Goal: Information Seeking & Learning: Learn about a topic

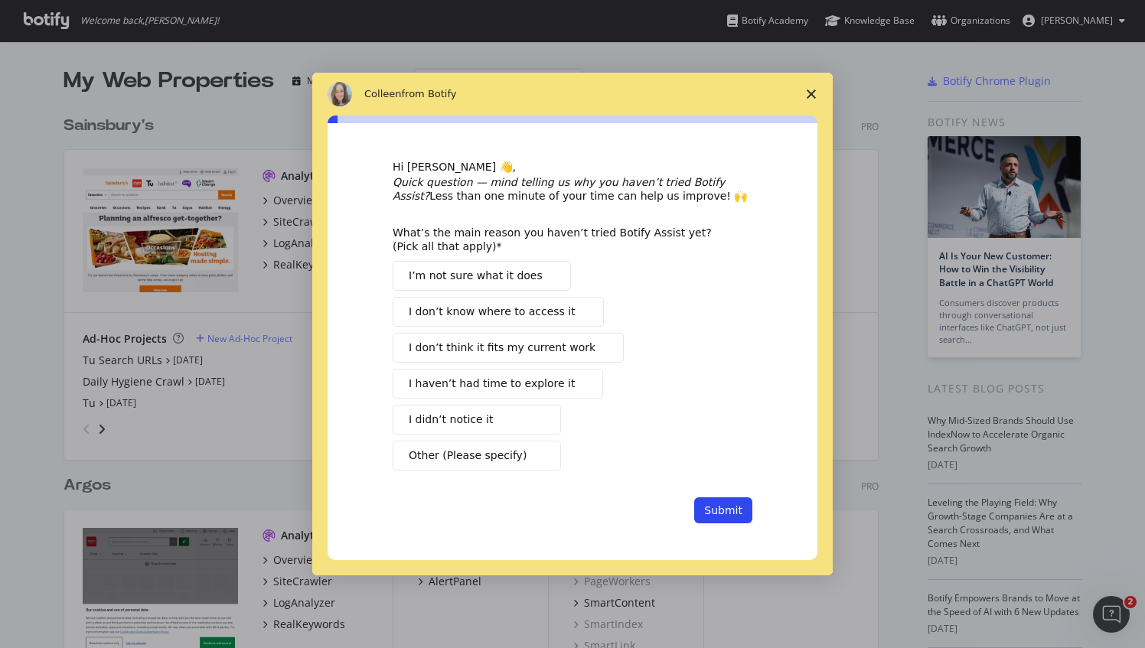
click at [808, 96] on icon "Close survey" at bounding box center [810, 94] width 9 height 9
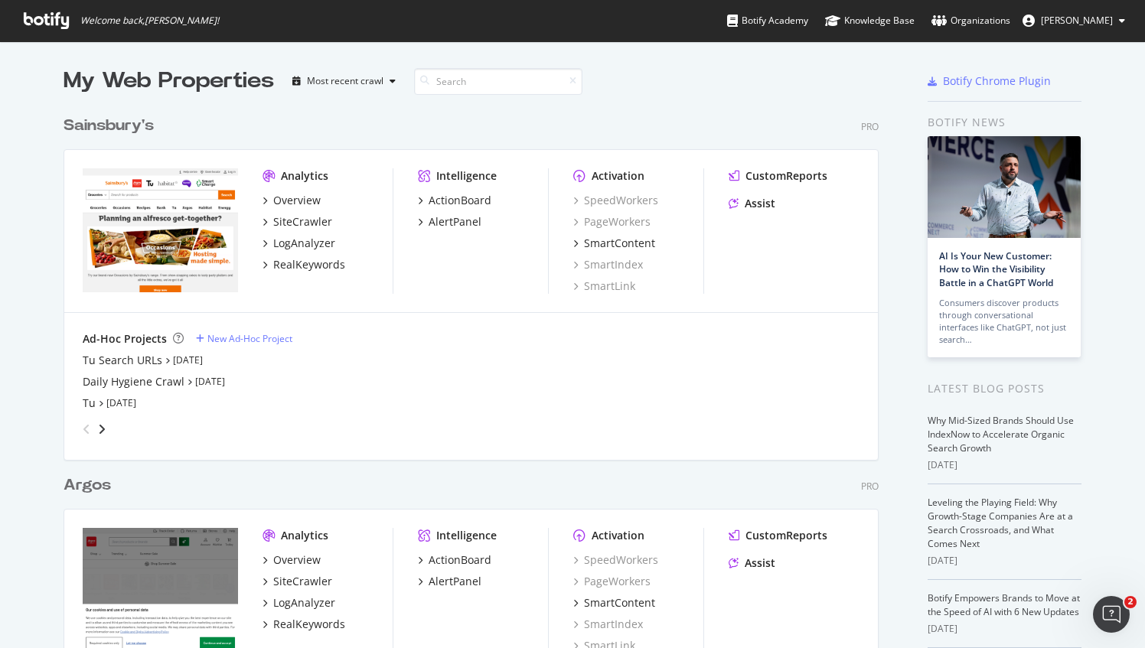
click at [1109, 16] on span "James Edwards" at bounding box center [1076, 20] width 72 height 13
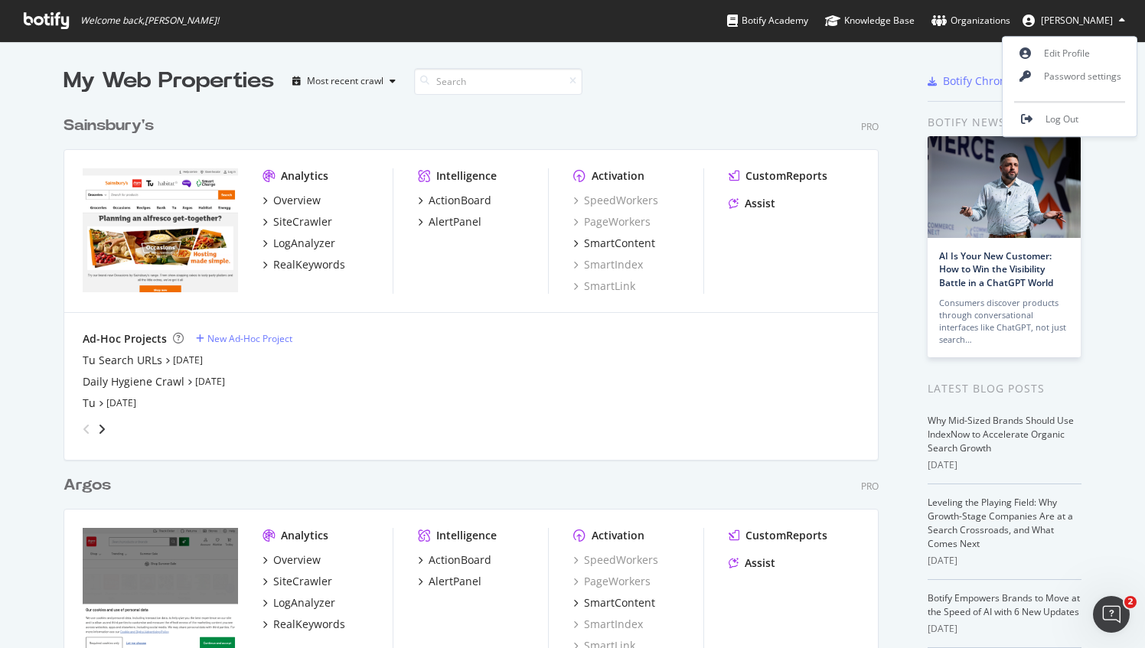
click at [1109, 16] on span "James Edwards" at bounding box center [1076, 20] width 72 height 13
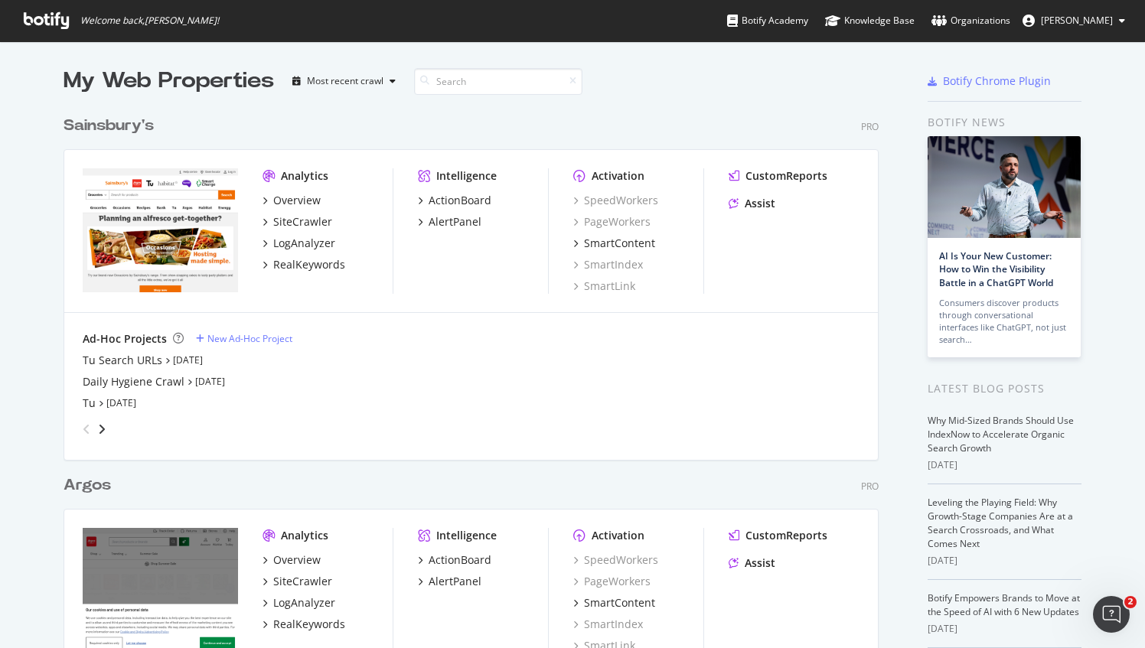
scroll to position [191, 0]
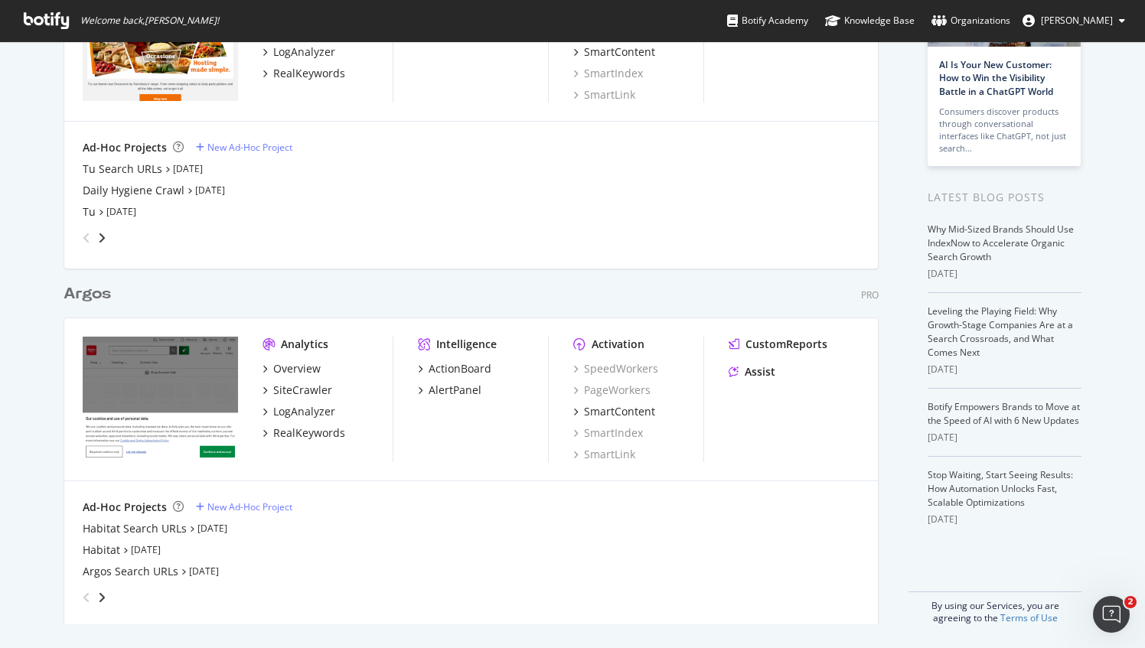
click at [85, 294] on div "Argos" at bounding box center [87, 294] width 47 height 22
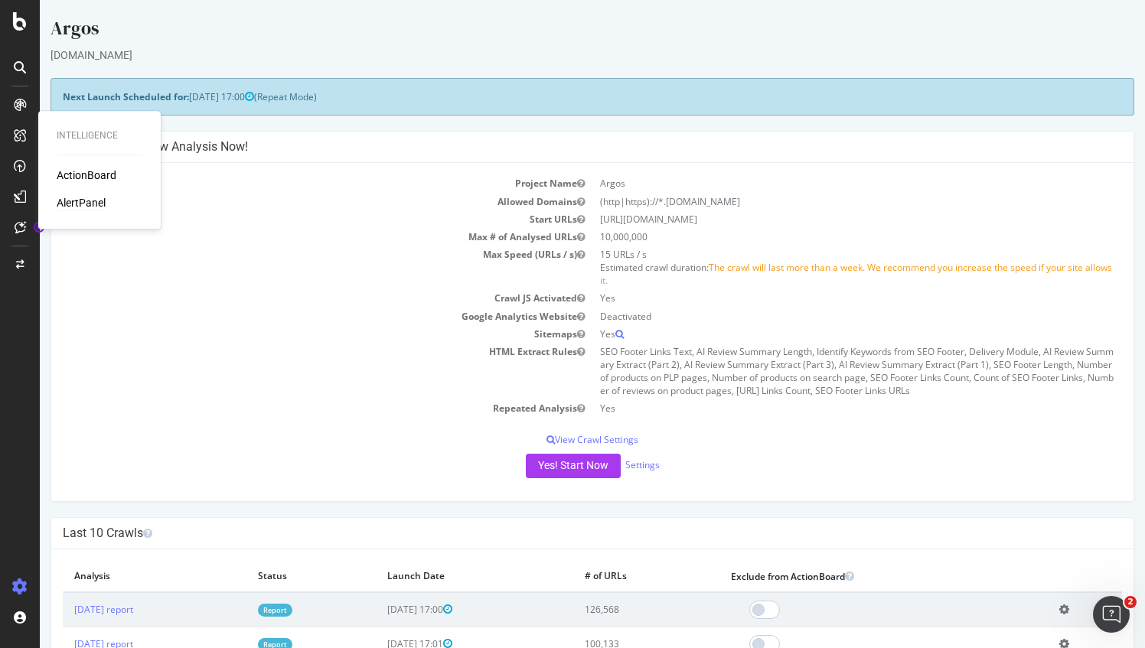
click at [70, 200] on div "AlertPanel" at bounding box center [81, 202] width 49 height 15
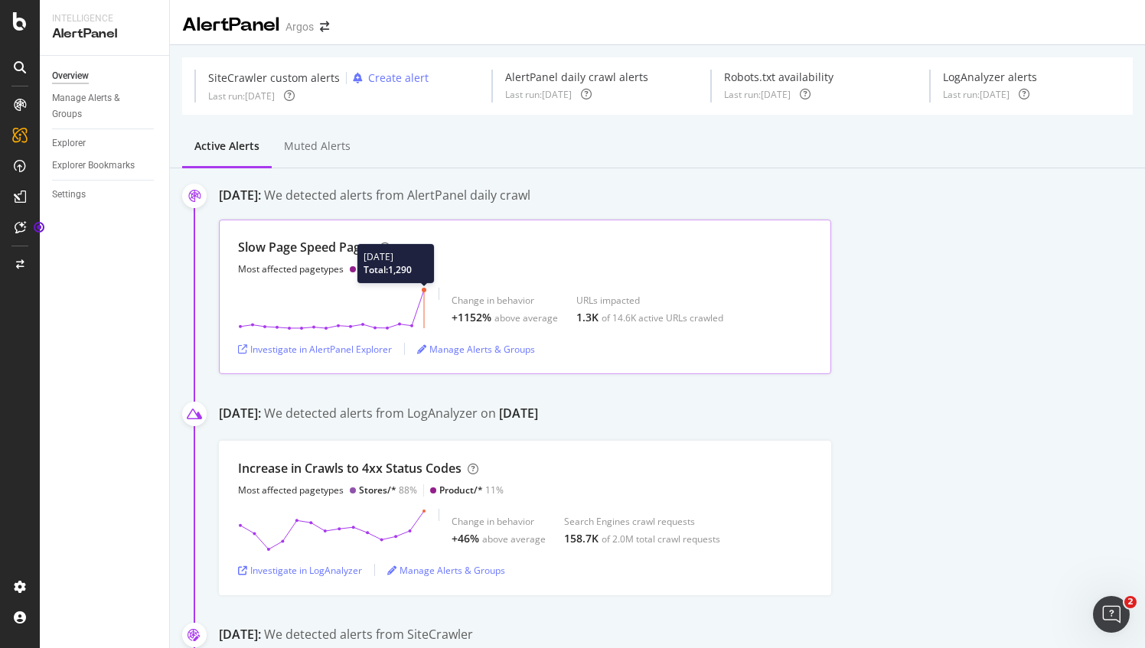
click at [424, 290] on line at bounding box center [424, 309] width 0 height 38
click at [318, 347] on div "Investigate in AlertPanel Explorer" at bounding box center [315, 349] width 154 height 13
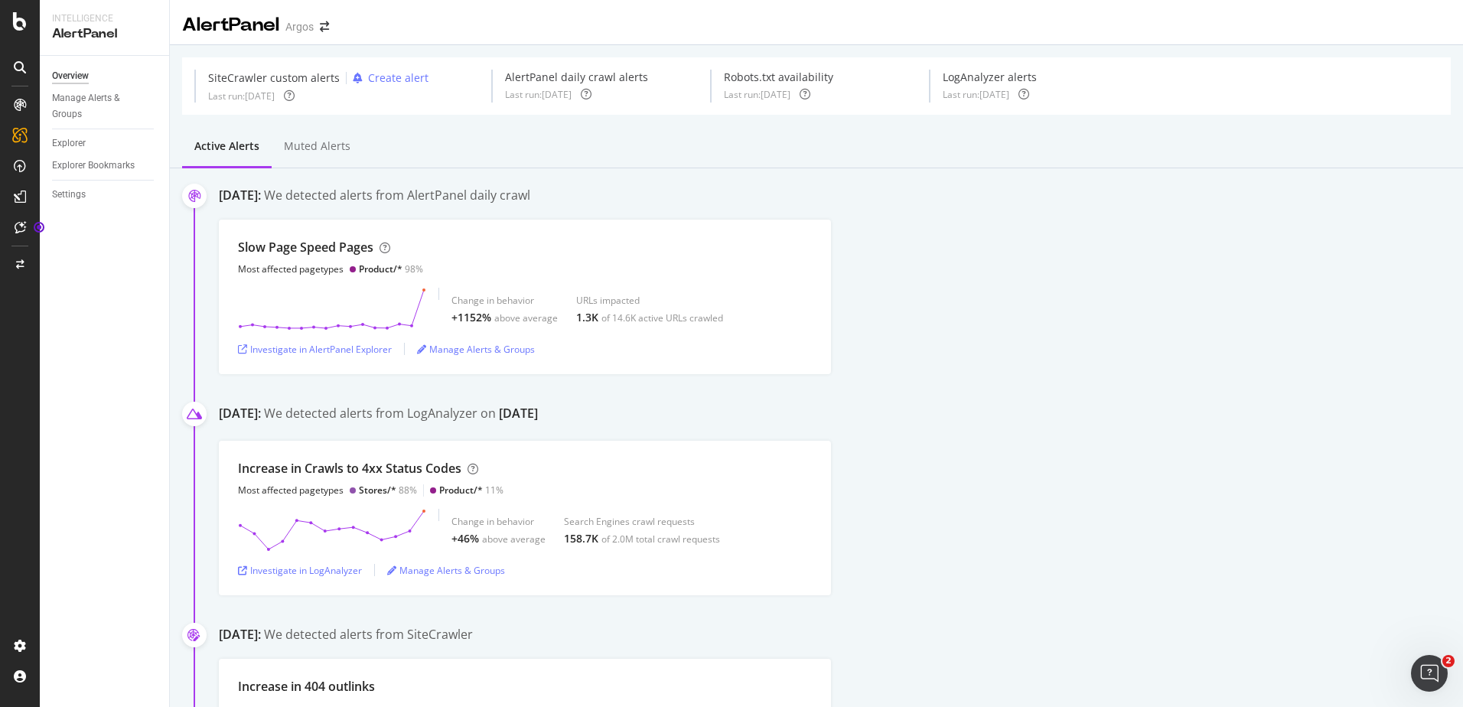
click at [68, 499] on div "Overview Manage Alerts & Groups Explorer Explorer Bookmarks Settings" at bounding box center [104, 381] width 129 height 651
click at [124, 474] on div "Overview Manage Alerts & Groups Explorer Explorer Bookmarks Settings" at bounding box center [104, 381] width 129 height 651
click at [121, 473] on div "Overview Manage Alerts & Groups Explorer Explorer Bookmarks Settings" at bounding box center [104, 381] width 129 height 651
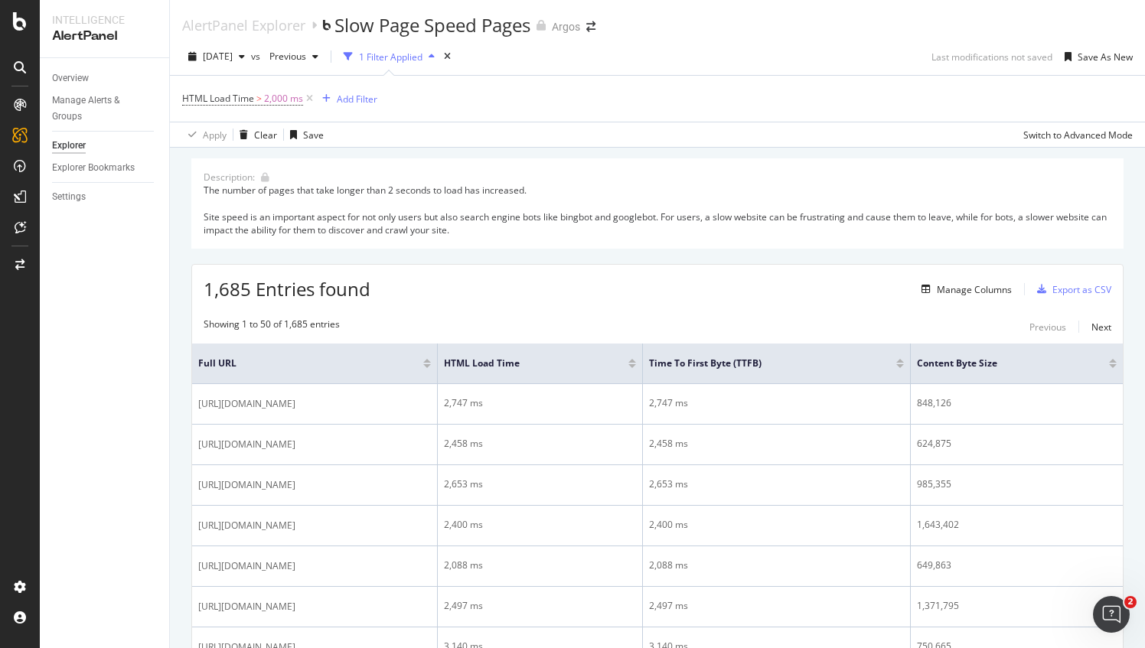
click at [311, 288] on span "1,685 Entries found" at bounding box center [287, 288] width 167 height 25
click at [344, 286] on span "1,685 Entries found" at bounding box center [287, 288] width 167 height 25
click at [344, 288] on span "1,685 Entries found" at bounding box center [287, 288] width 167 height 25
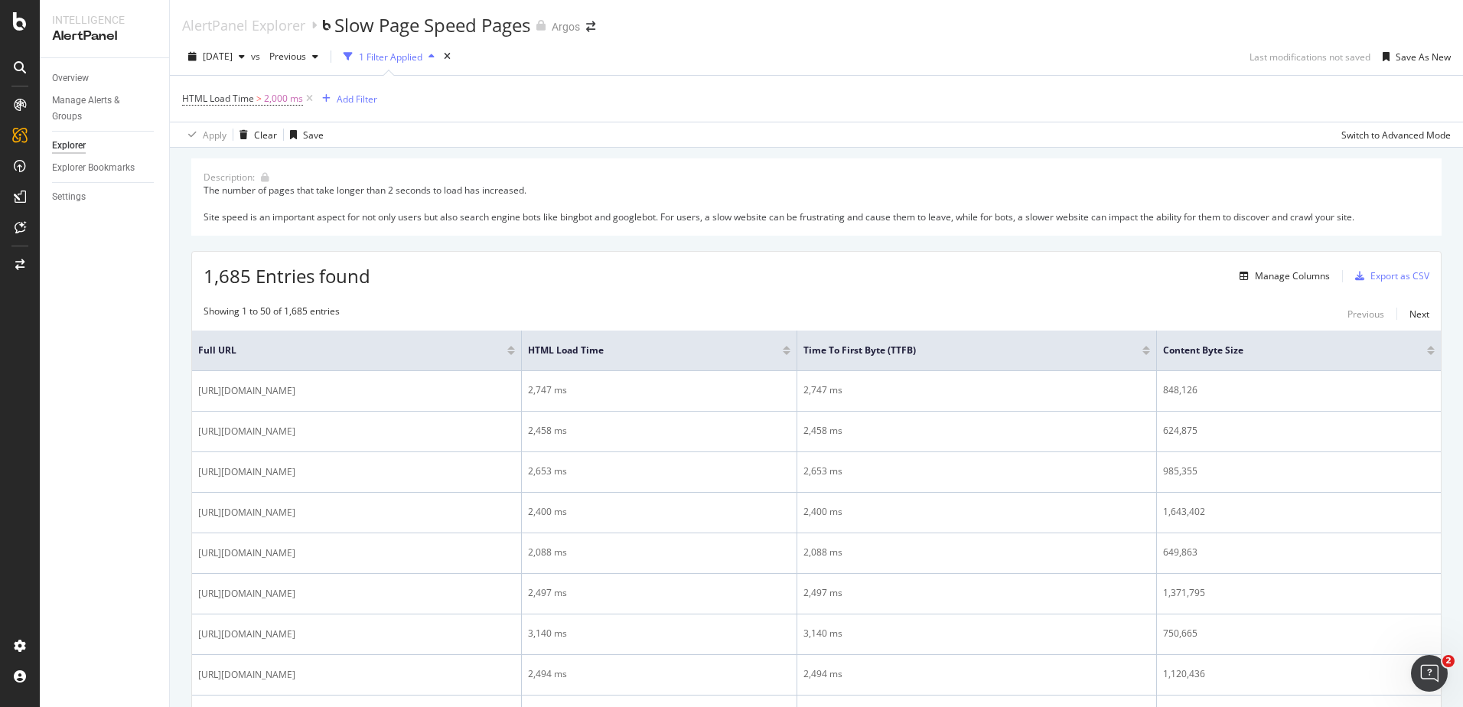
click at [790, 348] on div at bounding box center [787, 348] width 8 height 4
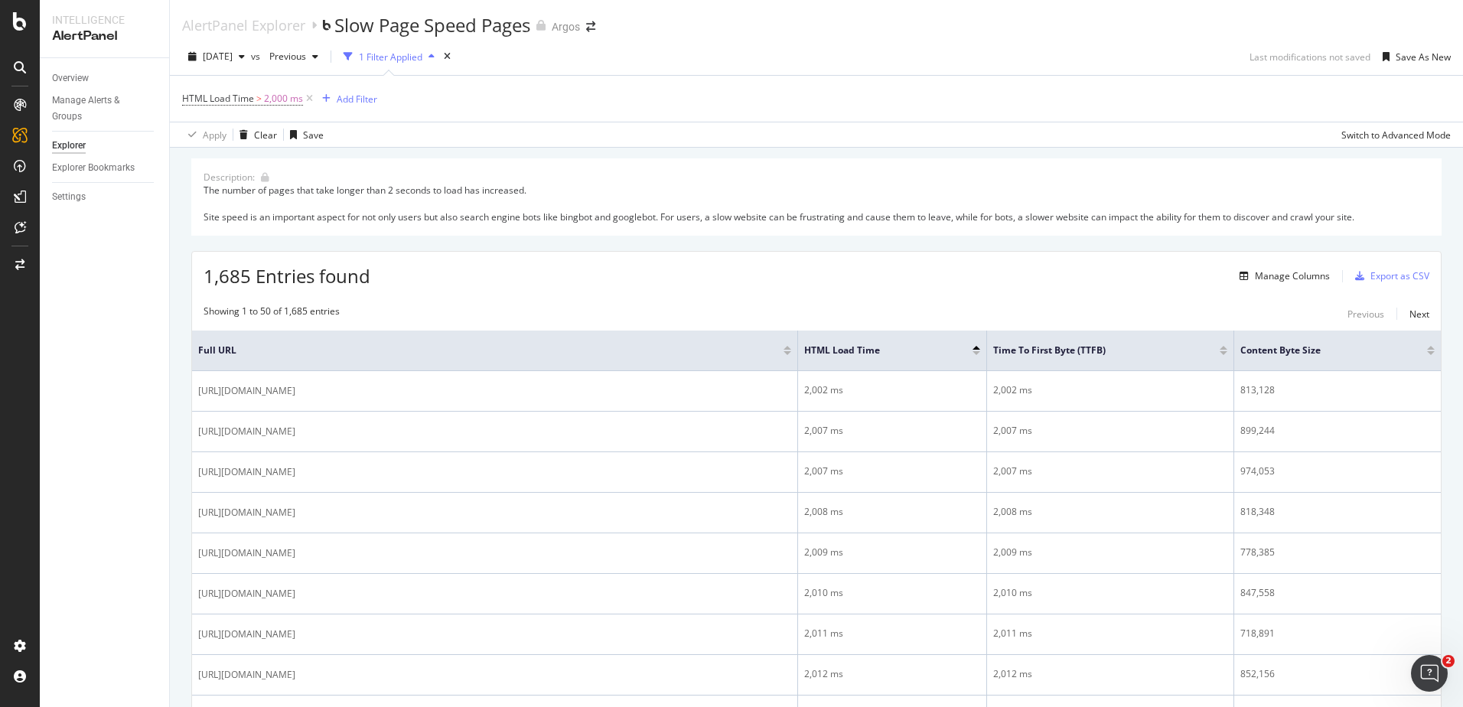
click at [977, 351] on div at bounding box center [976, 353] width 8 height 4
click at [635, 347] on span "Full URL" at bounding box center [479, 351] width 562 height 14
click at [219, 350] on span "Full URL" at bounding box center [479, 351] width 562 height 14
click at [786, 350] on div at bounding box center [787, 348] width 8 height 4
click at [790, 353] on div at bounding box center [787, 353] width 8 height 4
